Goal: Information Seeking & Learning: Learn about a topic

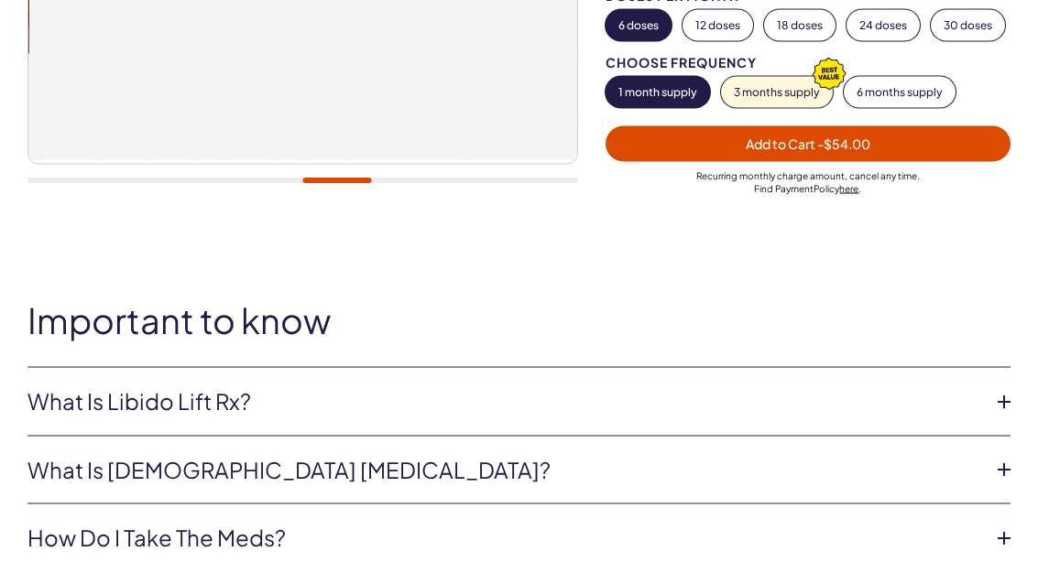
scroll to position [530, 0]
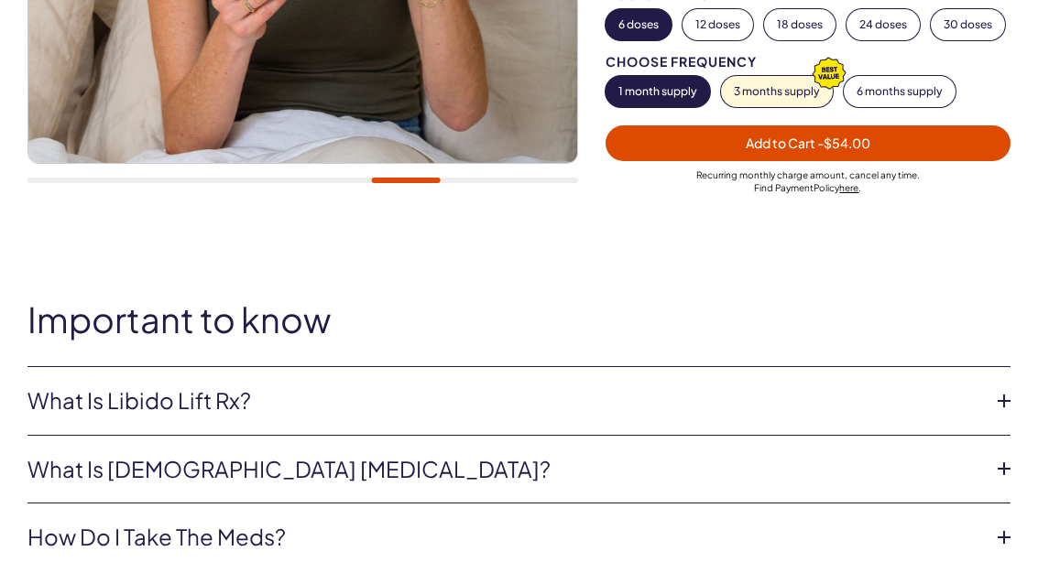
click at [112, 389] on link "What is Libido Lift Rx?" at bounding box center [503, 401] width 953 height 31
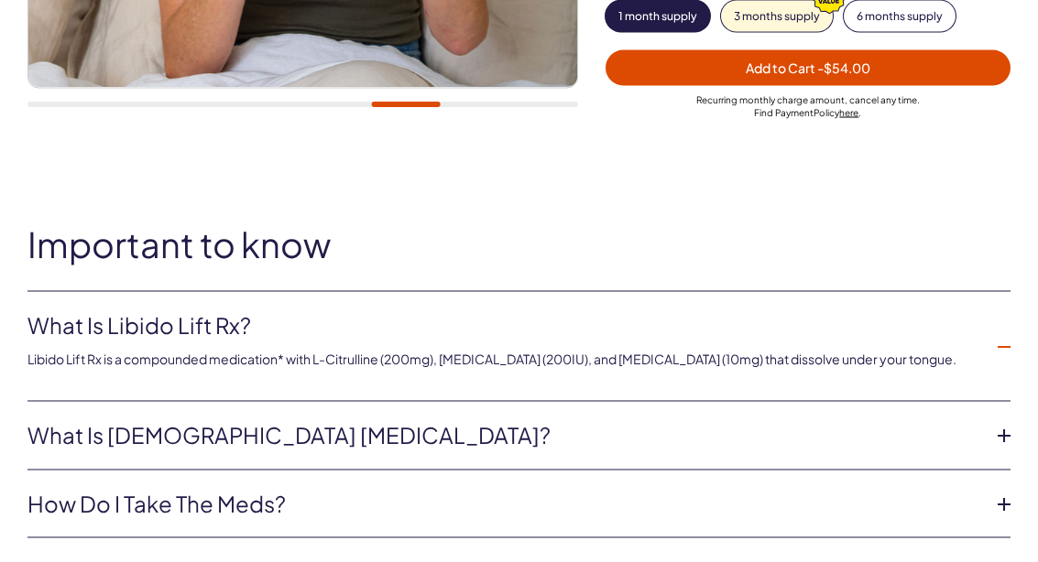
scroll to position [606, 0]
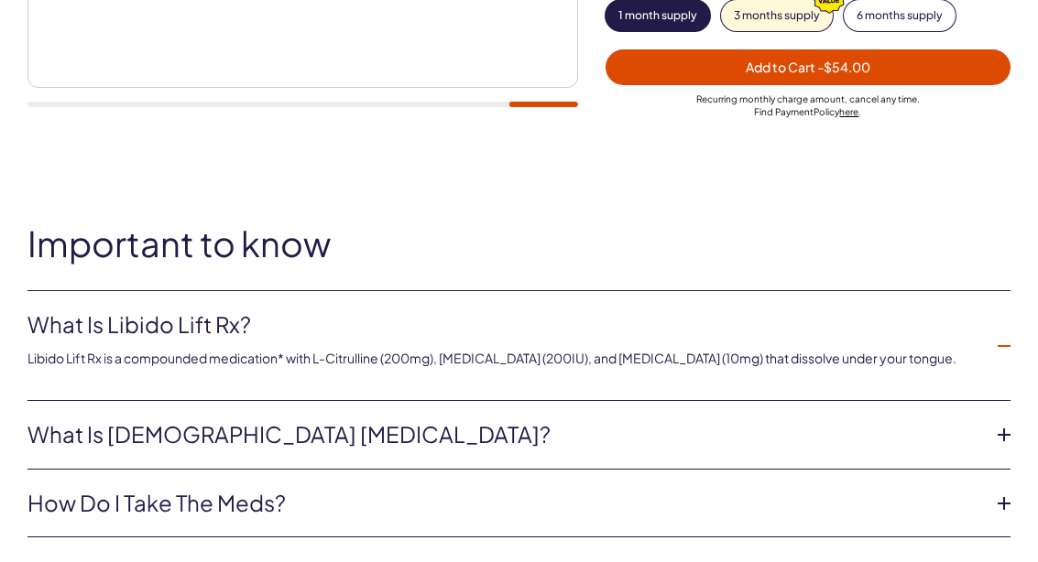
click at [850, 419] on link "What is female sexual dysfunction?" at bounding box center [503, 434] width 953 height 31
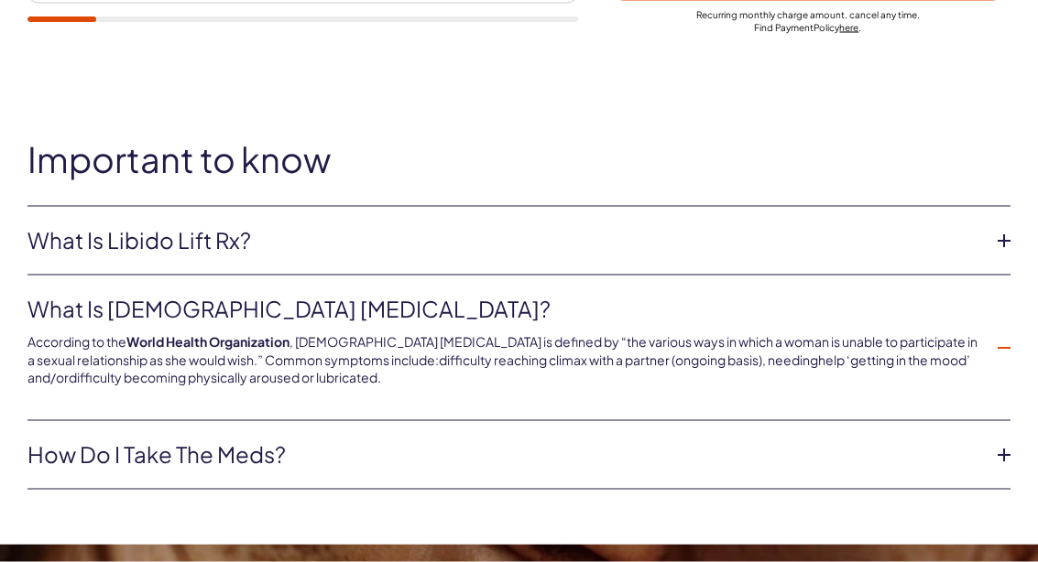
scroll to position [691, 0]
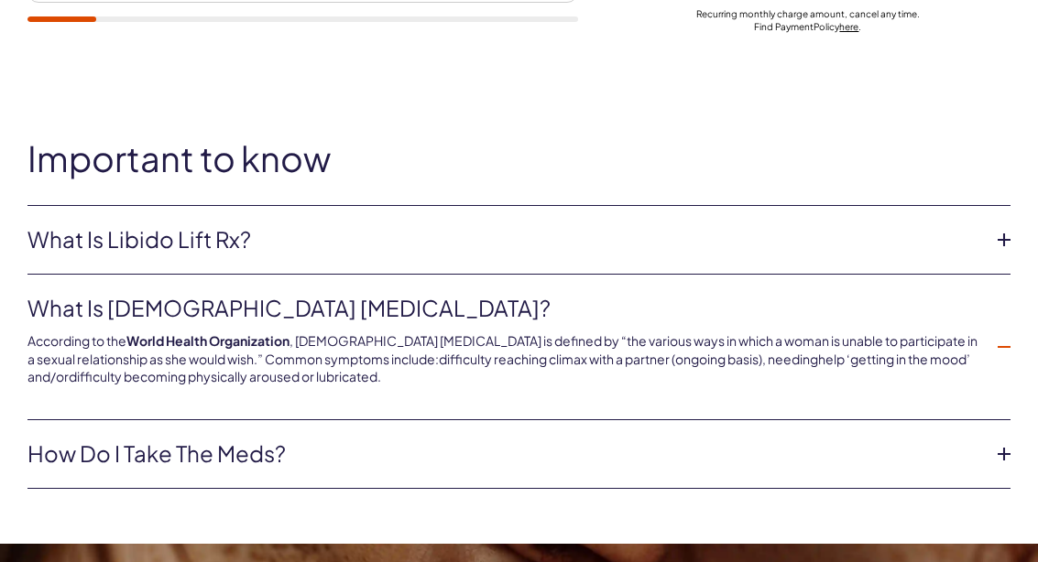
click at [837, 442] on link "How do I take the meds?" at bounding box center [503, 454] width 953 height 31
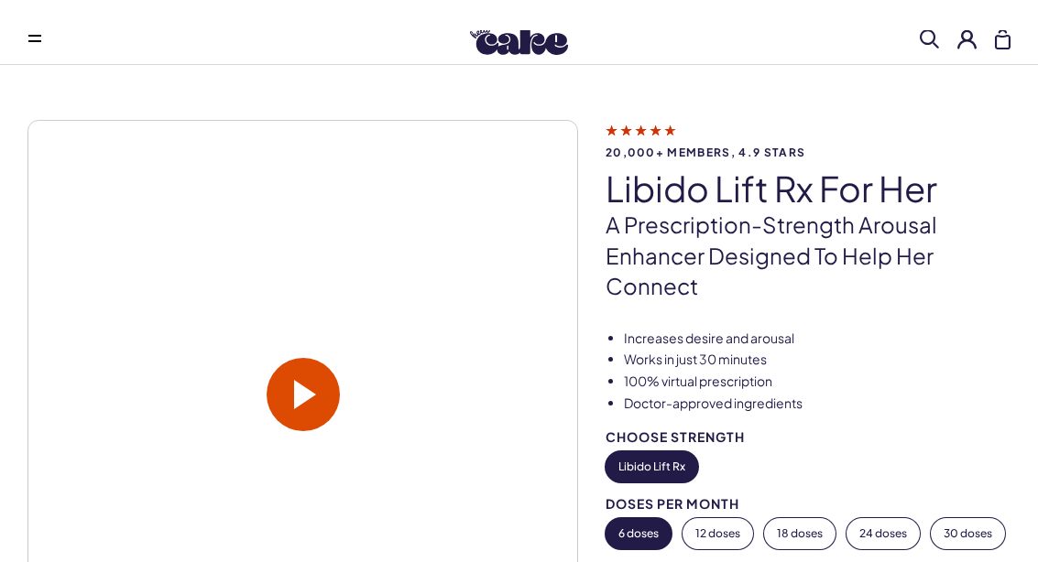
scroll to position [0, 0]
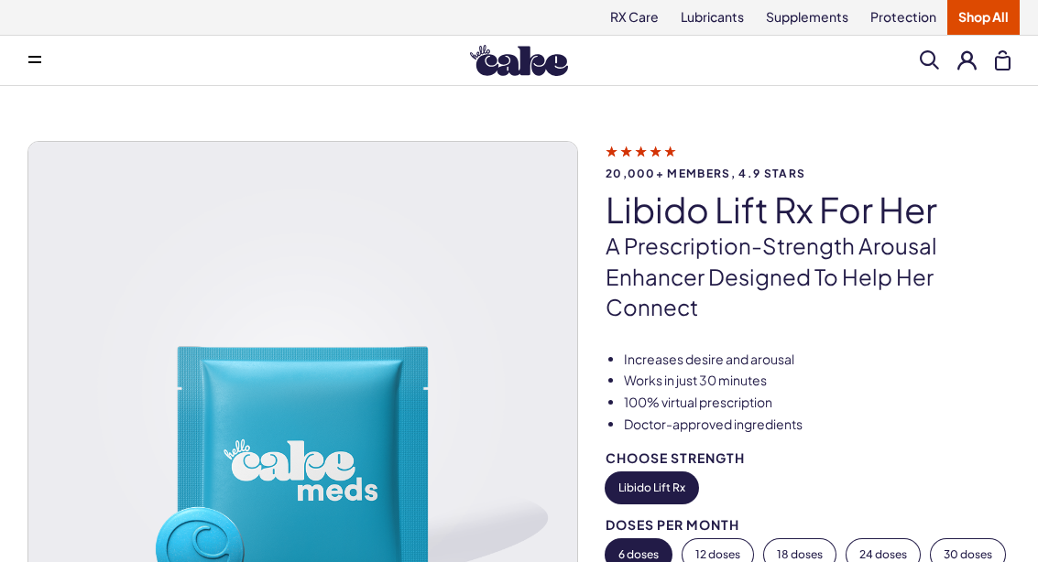
click at [681, 168] on span "20,000+ members, 4.9 stars" at bounding box center [807, 174] width 405 height 12
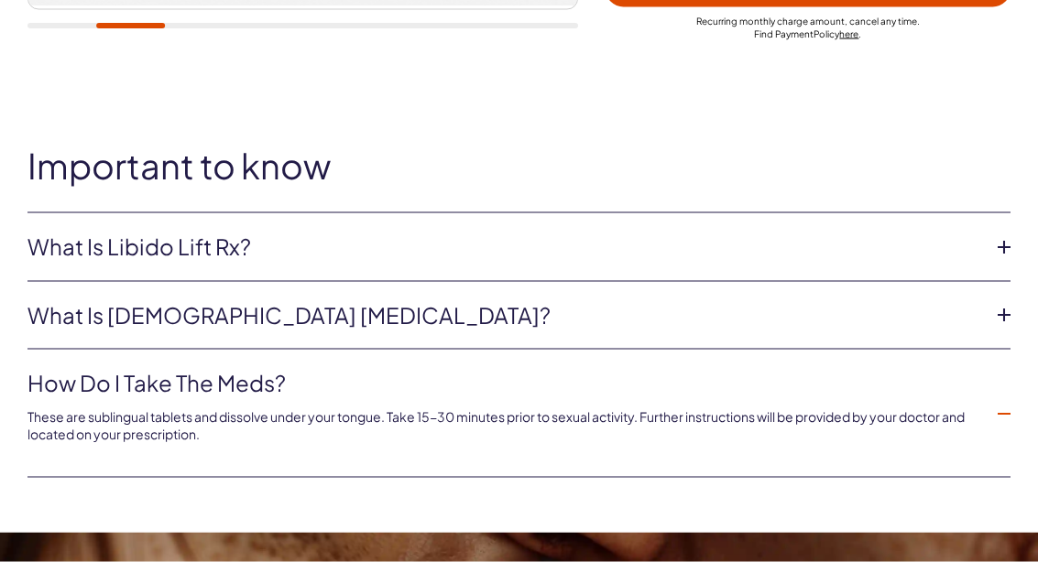
scroll to position [718, 0]
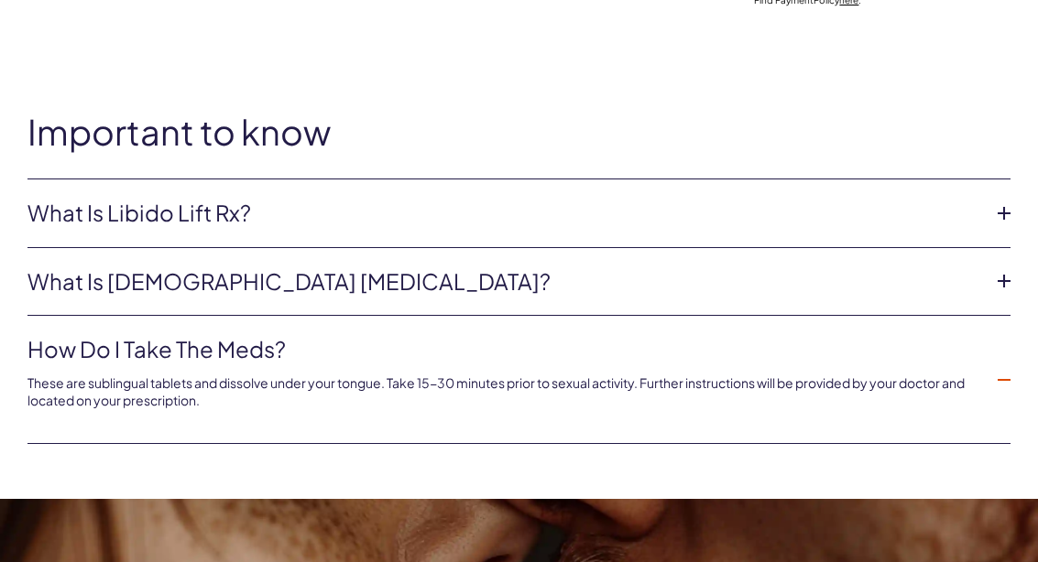
click at [929, 212] on link "What is Libido Lift Rx?" at bounding box center [503, 213] width 953 height 31
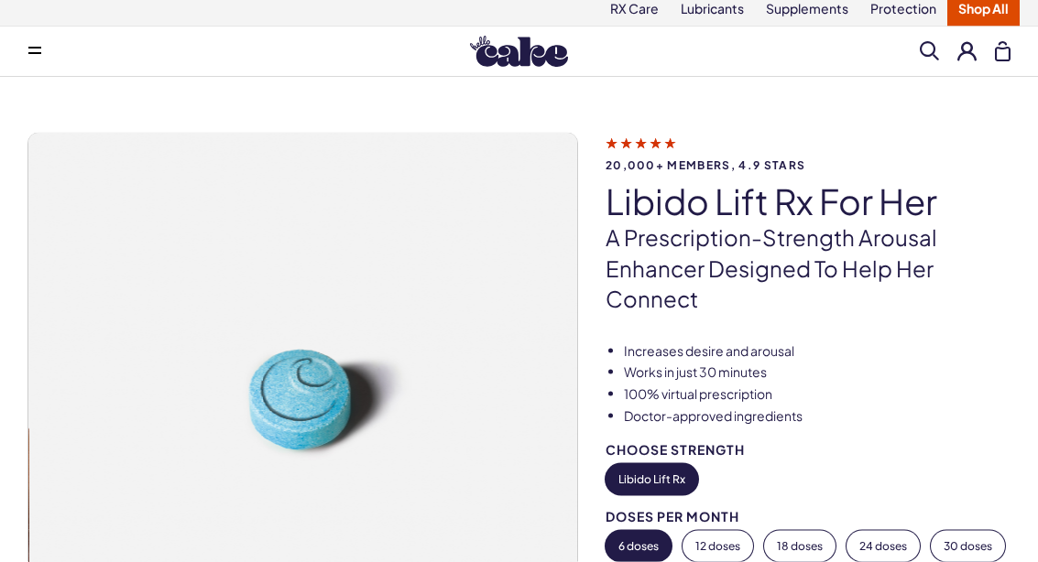
scroll to position [0, 0]
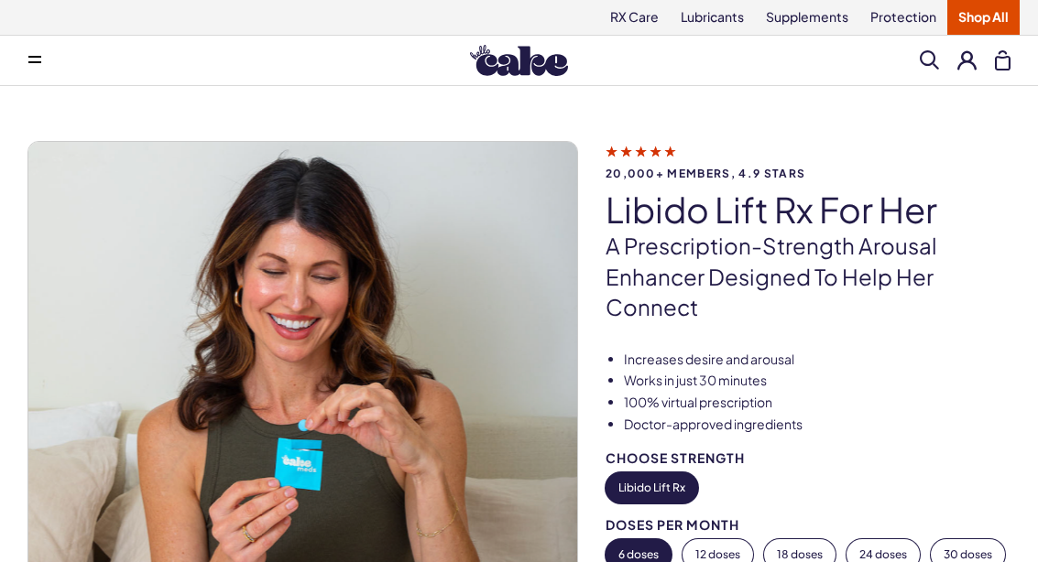
click at [790, 1] on link "Supplements" at bounding box center [807, 17] width 104 height 35
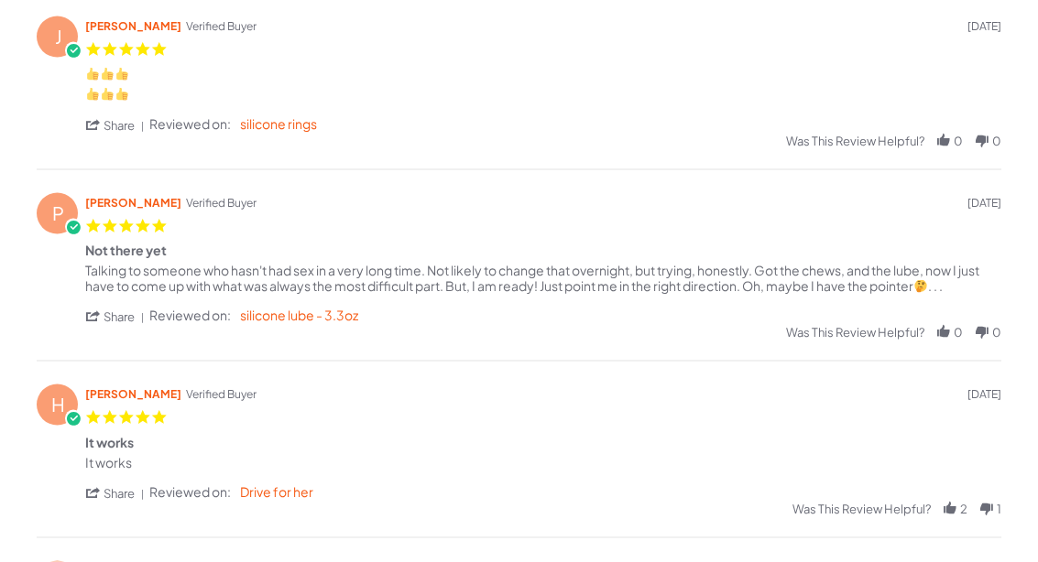
scroll to position [454, 0]
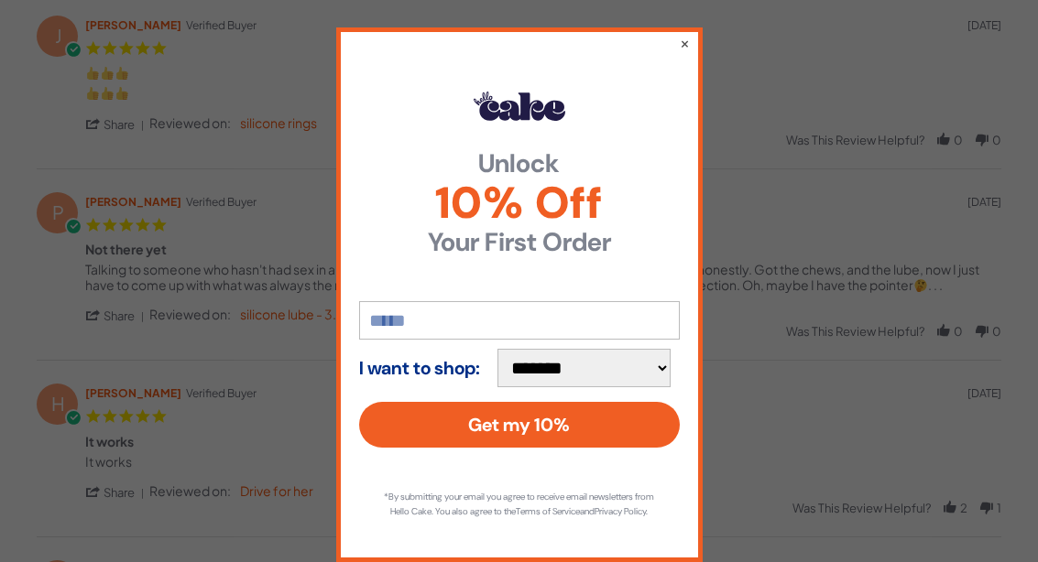
click at [686, 52] on button "×" at bounding box center [684, 43] width 10 height 18
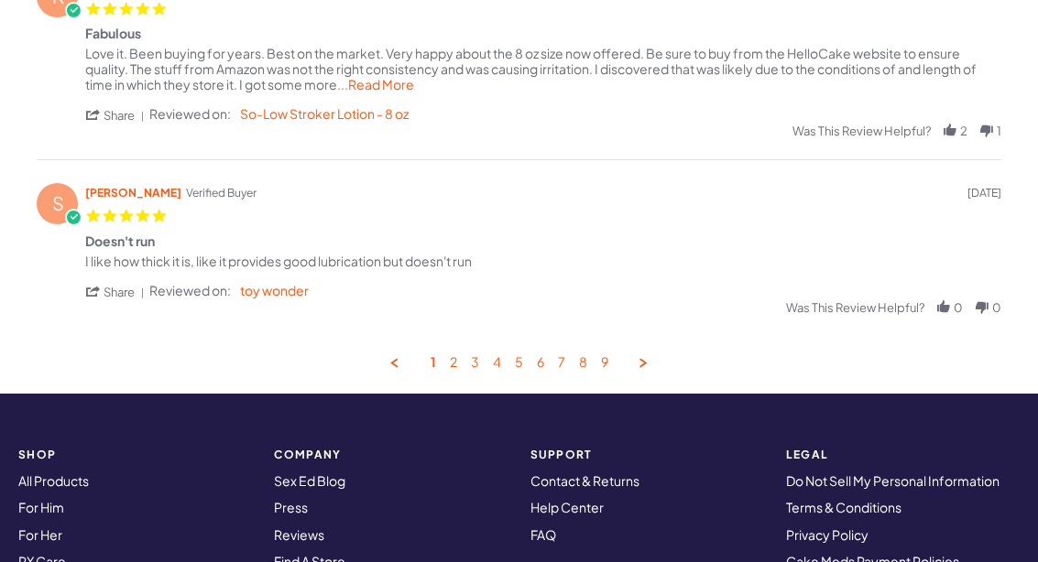
scroll to position [1081, 0]
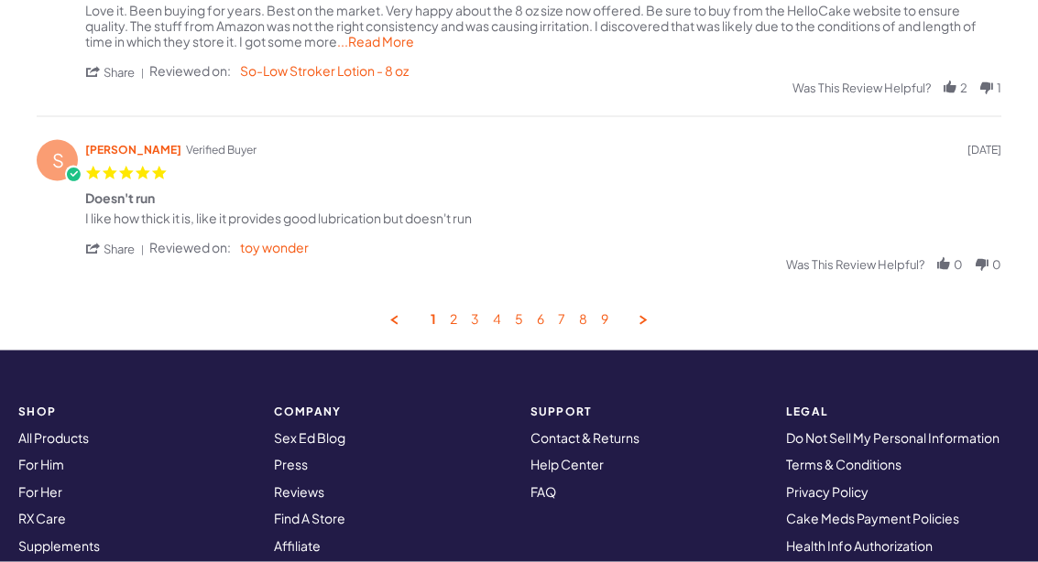
click at [454, 314] on link "2" at bounding box center [453, 319] width 7 height 17
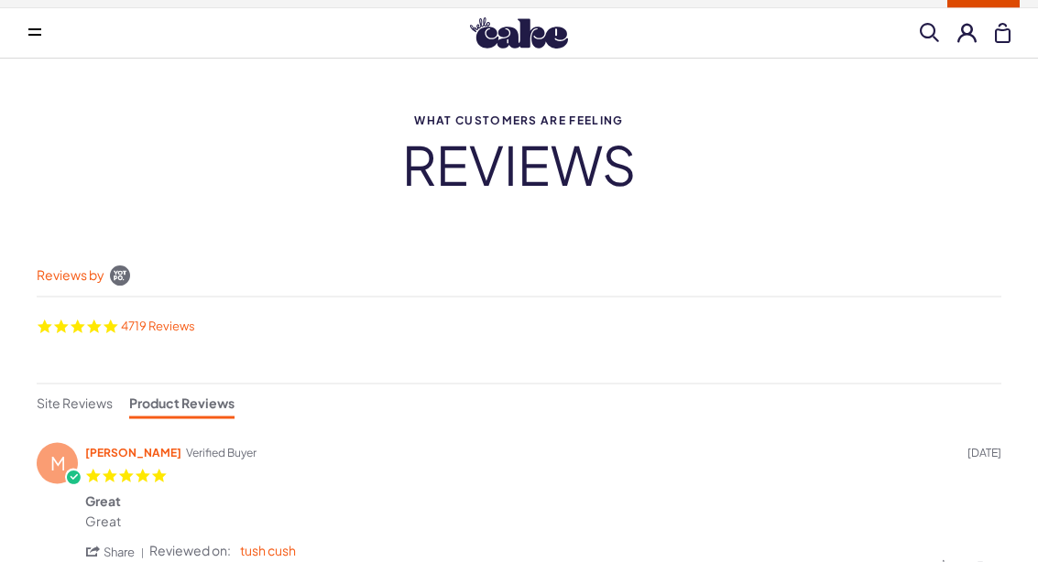
scroll to position [0, 0]
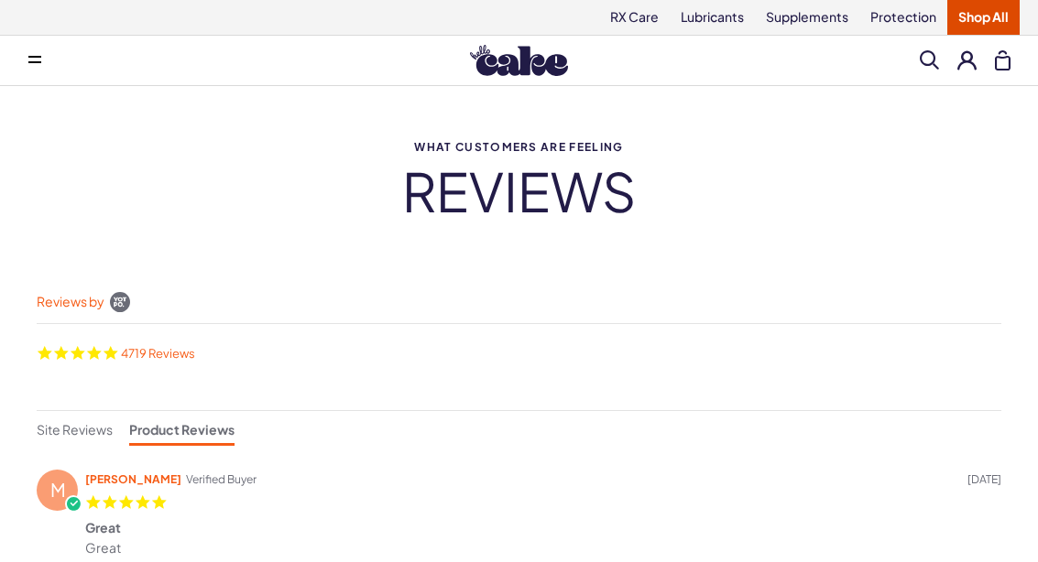
click at [628, 23] on link "RX Care" at bounding box center [634, 17] width 71 height 35
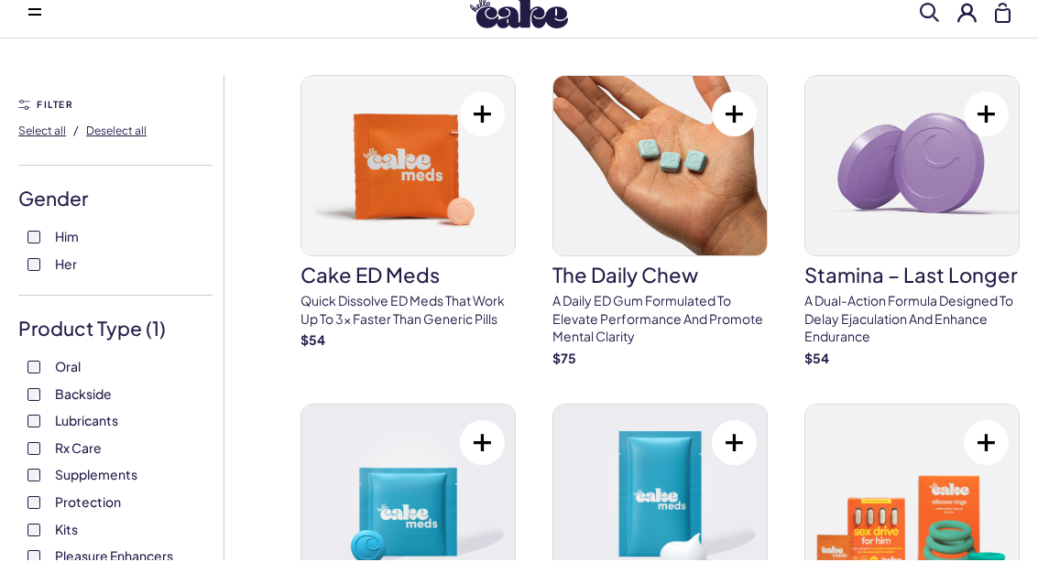
scroll to position [51, 0]
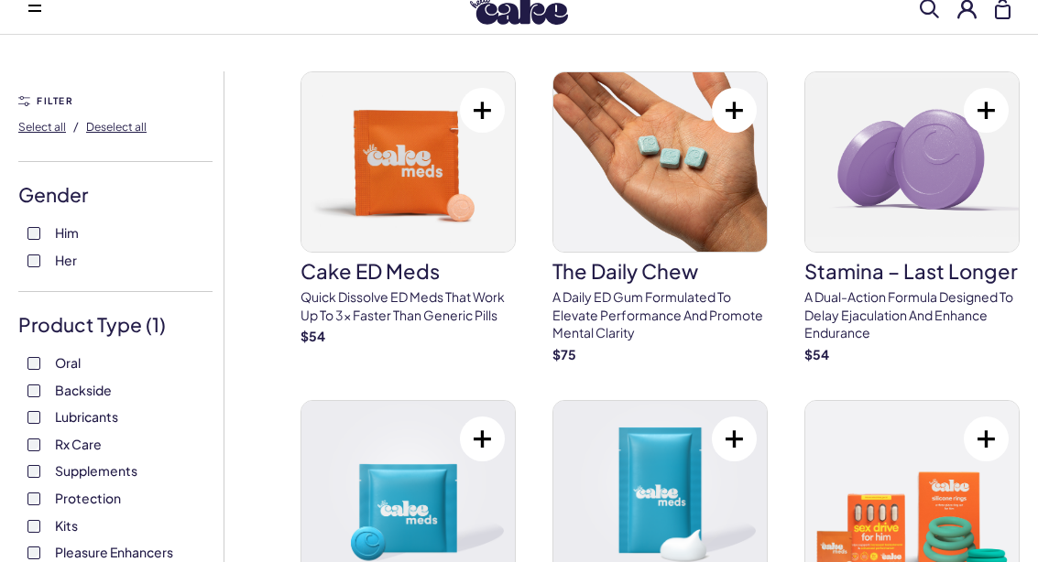
click at [681, 147] on img at bounding box center [659, 161] width 213 height 179
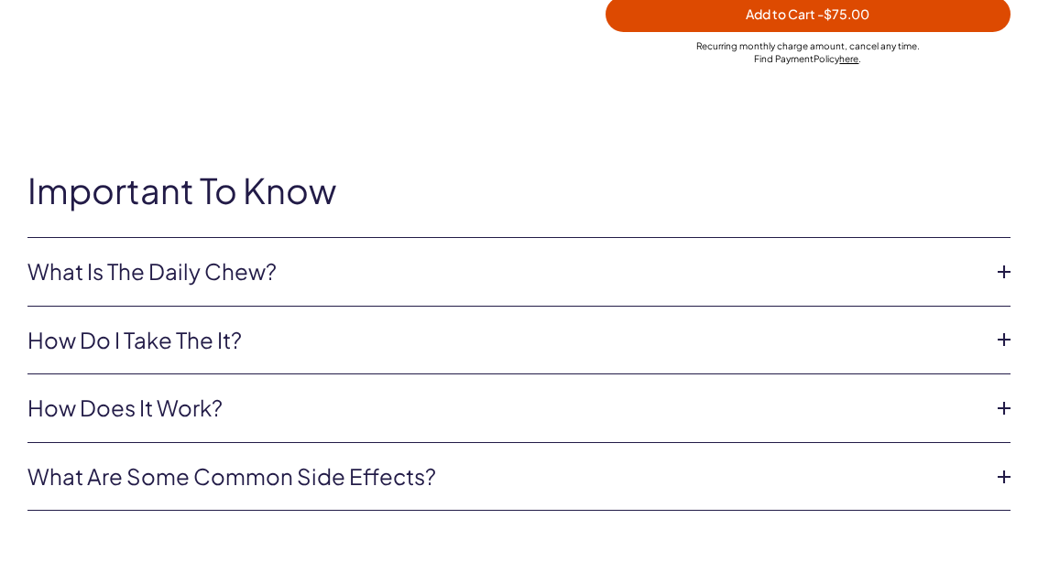
scroll to position [821, 0]
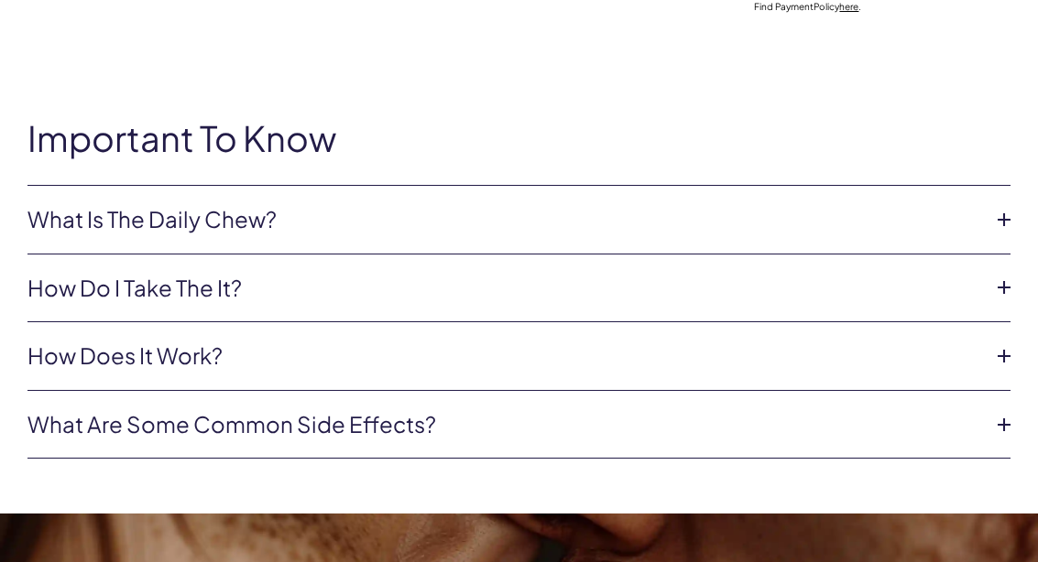
click at [63, 218] on link "What Is The Daily Chew?" at bounding box center [503, 220] width 953 height 31
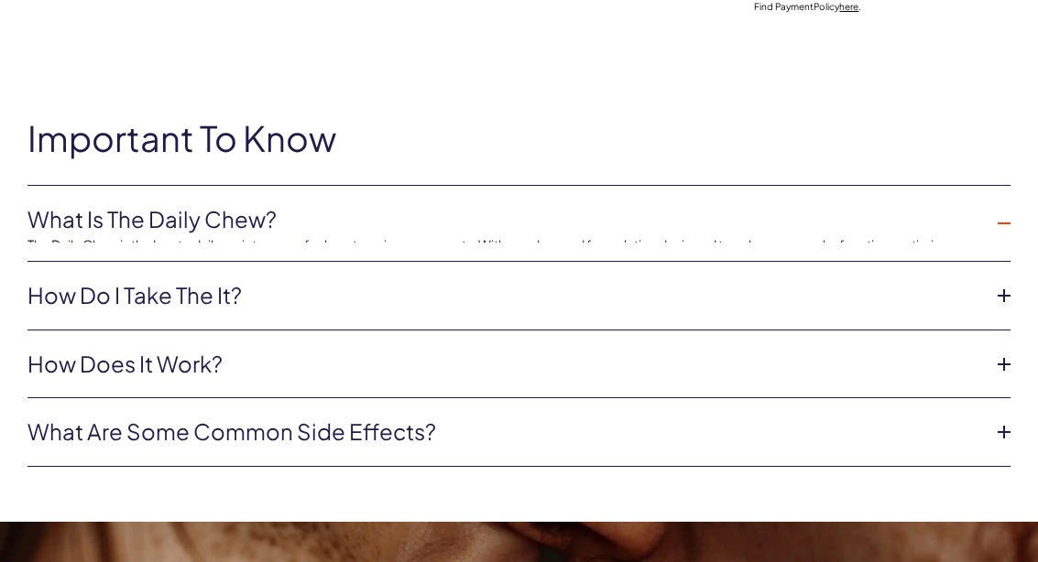
scroll to position [821, 0]
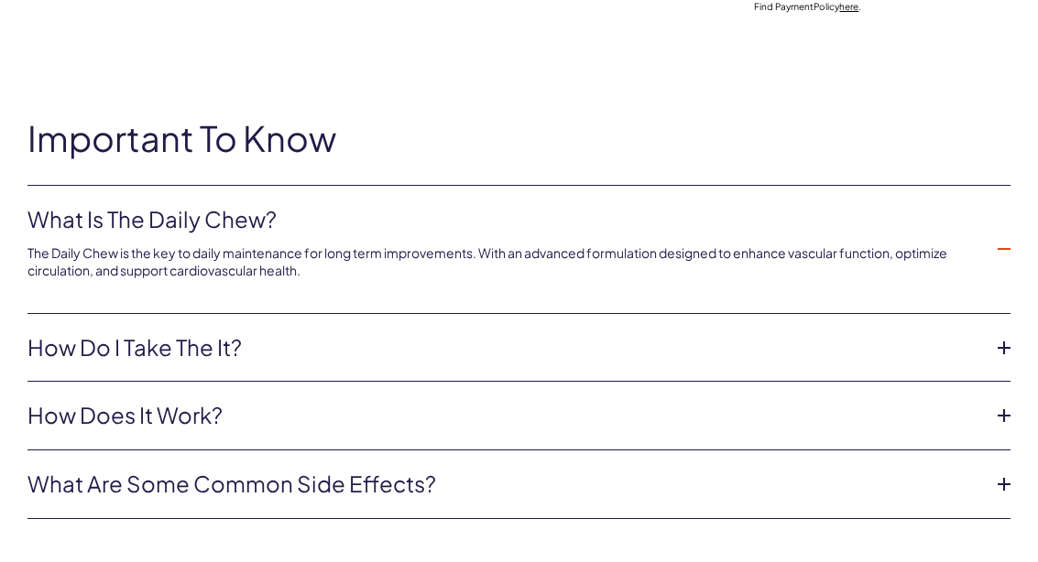
click at [85, 352] on link "How do i take the it?" at bounding box center [503, 347] width 953 height 31
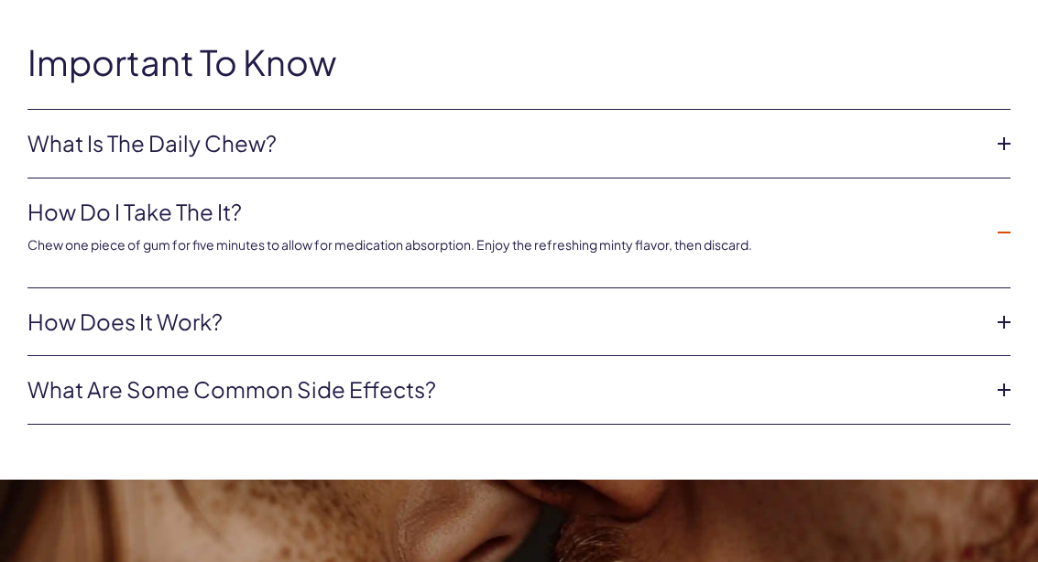
scroll to position [905, 0]
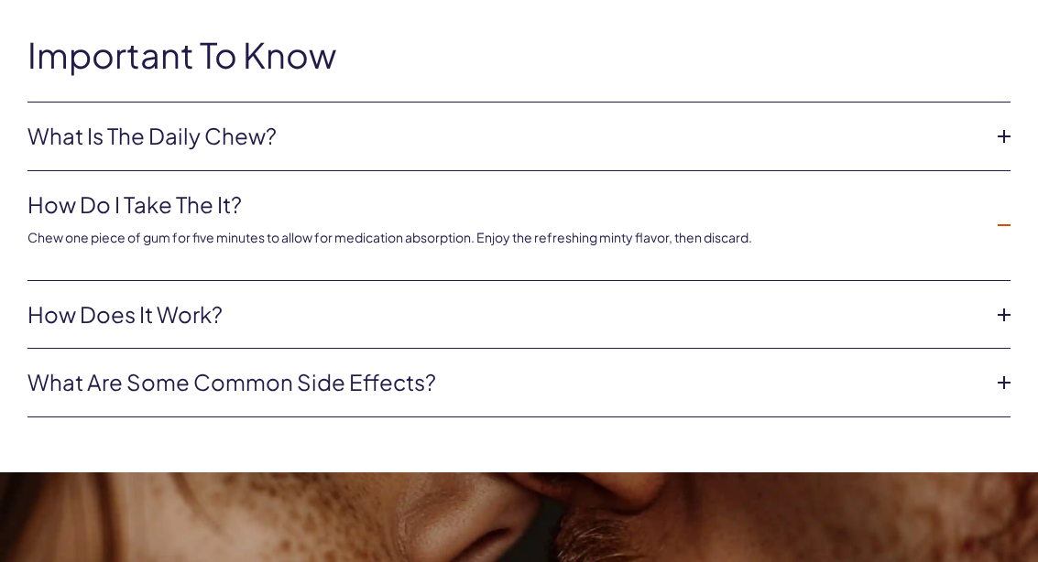
click at [81, 321] on link "How Does it Work?" at bounding box center [503, 314] width 953 height 31
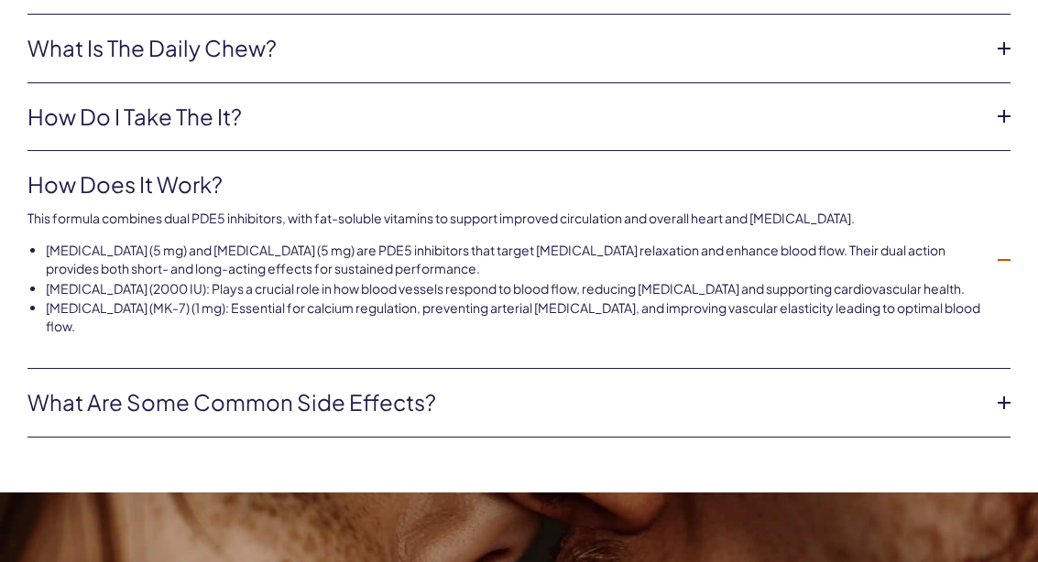
click at [842, 388] on link "What are some common side effects?" at bounding box center [503, 403] width 953 height 31
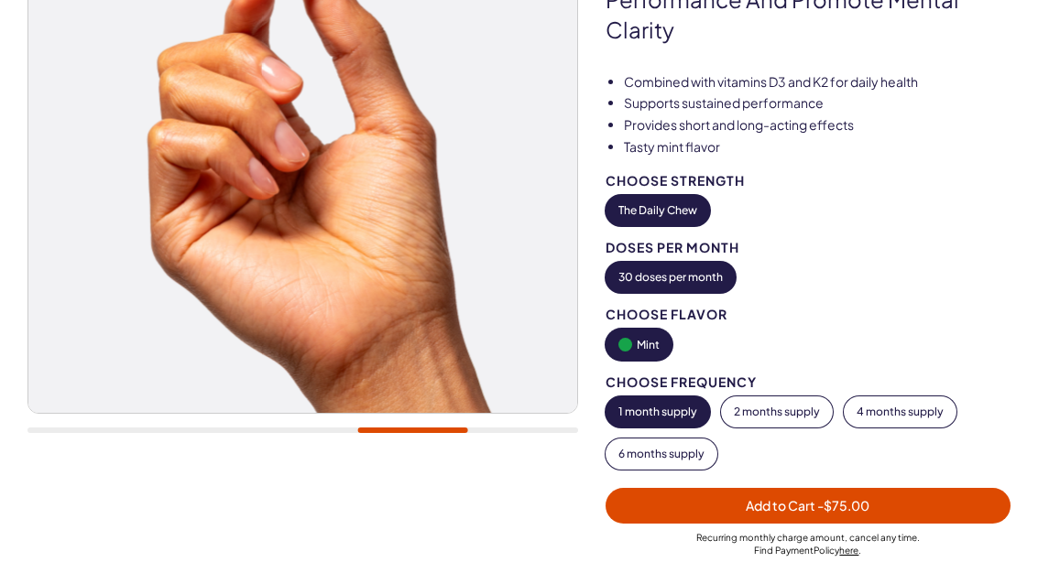
scroll to position [277, 0]
